Goal: Navigation & Orientation: Find specific page/section

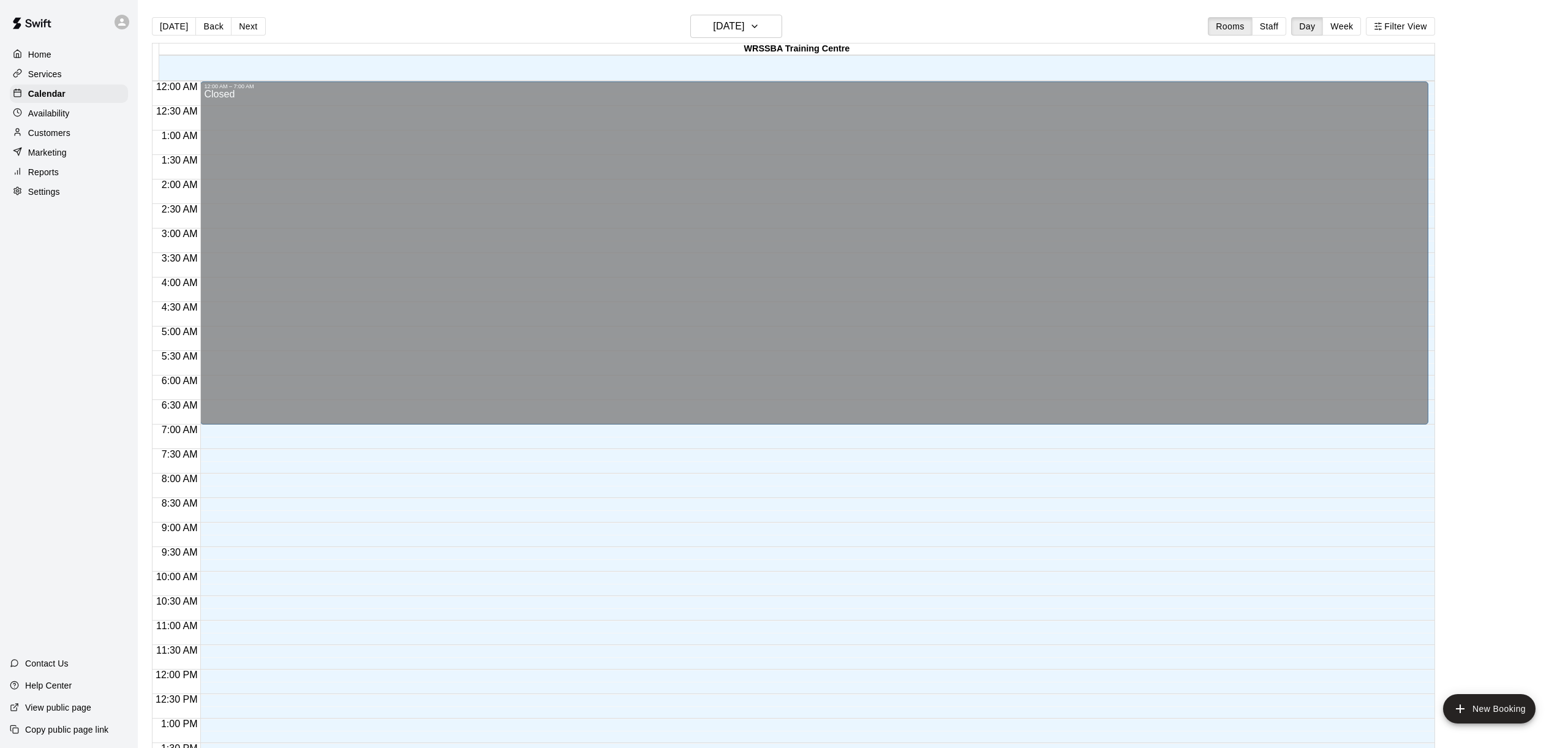
scroll to position [460, 0]
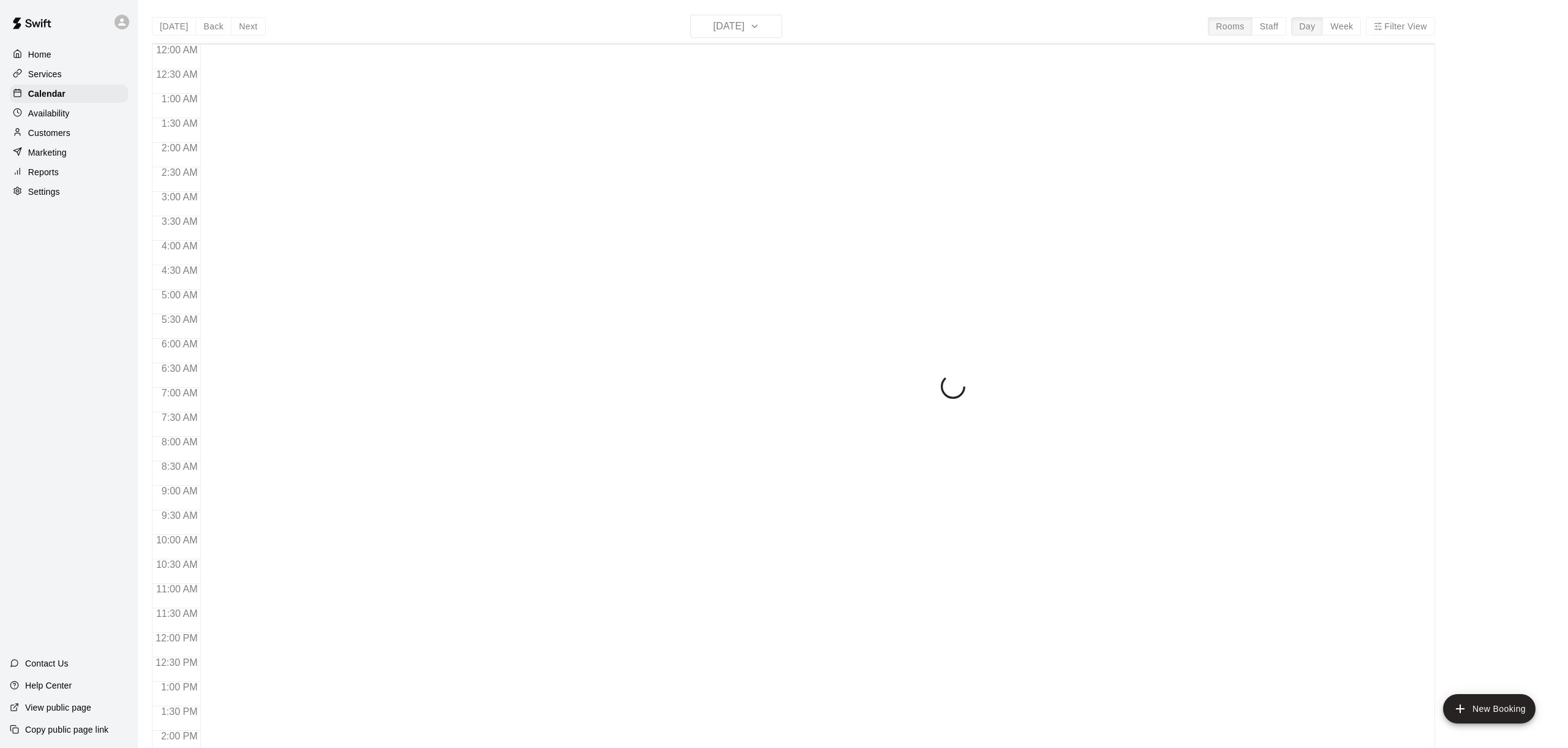
scroll to position [460, 0]
